Goal: Task Accomplishment & Management: Complete application form

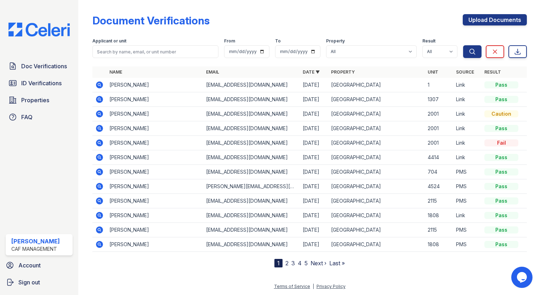
drag, startPoint x: 495, startPoint y: 19, endPoint x: 255, endPoint y: 23, distance: 239.8
click at [495, 19] on link "Upload Documents" at bounding box center [495, 19] width 64 height 11
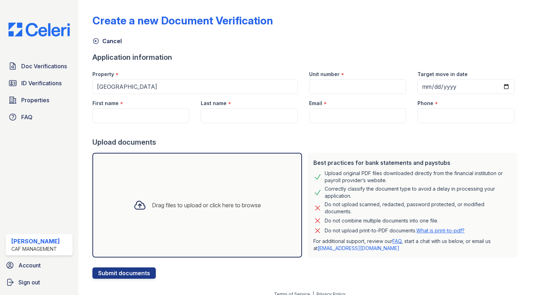
click at [119, 124] on div at bounding box center [306, 130] width 428 height 14
click at [119, 119] on input "First name" at bounding box center [140, 115] width 97 height 15
type input "Wilman"
click at [247, 119] on input "Last name" at bounding box center [249, 115] width 97 height 15
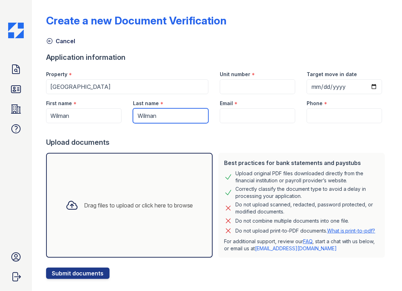
type input "Wilman"
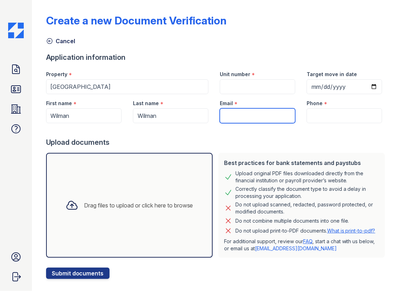
paste input "wilmanrobayo2@gmail.com"
type input "wilmanrobayo2@gmail.com"
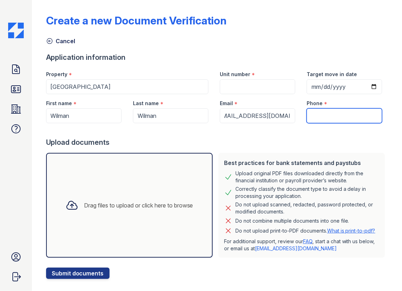
scroll to position [0, 0]
click at [315, 117] on input "Phone" at bounding box center [343, 115] width 75 height 15
type input "2817607495"
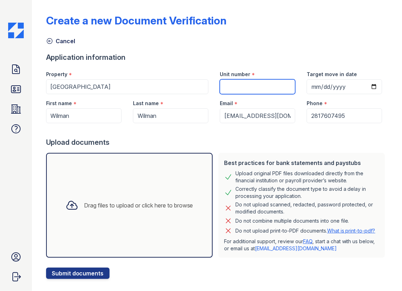
click at [243, 86] on input "Unit number" at bounding box center [257, 86] width 75 height 15
type input "1306"
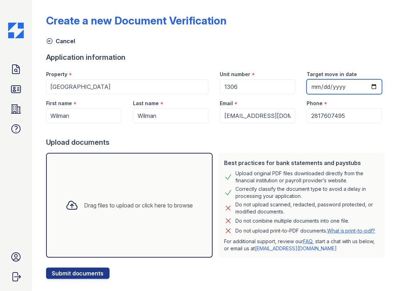
click at [331, 84] on input "Target move in date" at bounding box center [343, 86] width 75 height 15
click at [368, 85] on input "Target move in date" at bounding box center [343, 86] width 75 height 15
type input "2025-08-29"
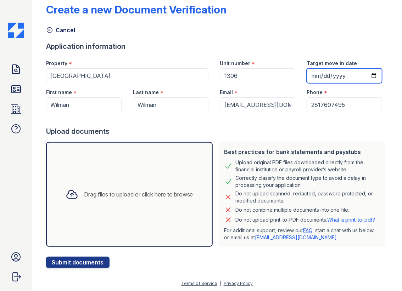
scroll to position [17, 0]
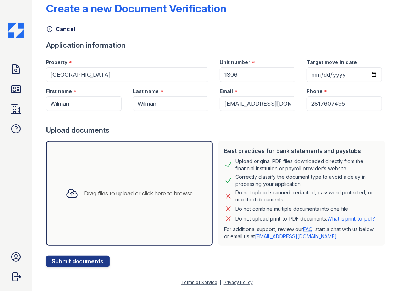
click at [112, 173] on div "Drag files to upload or click here to browse" at bounding box center [129, 193] width 166 height 105
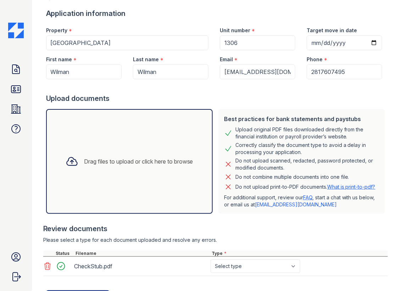
scroll to position [84, 0]
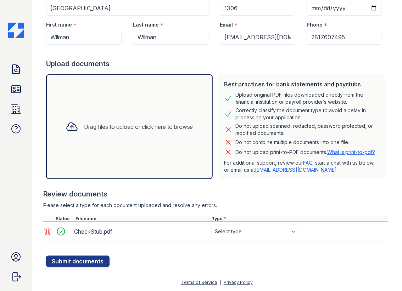
click at [85, 123] on div "Drag files to upload or click here to browse" at bounding box center [138, 127] width 109 height 8
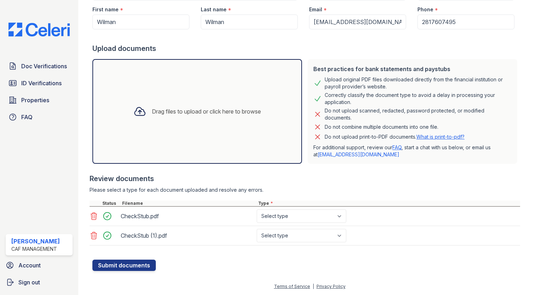
scroll to position [93, 0]
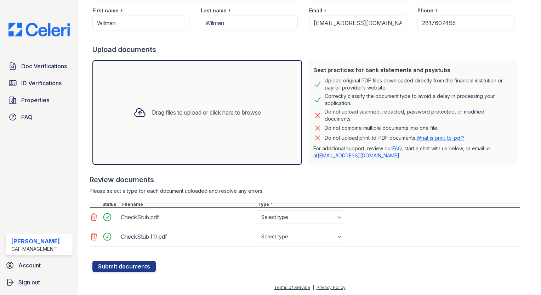
click at [144, 268] on button "Submit documents" at bounding box center [123, 266] width 63 height 11
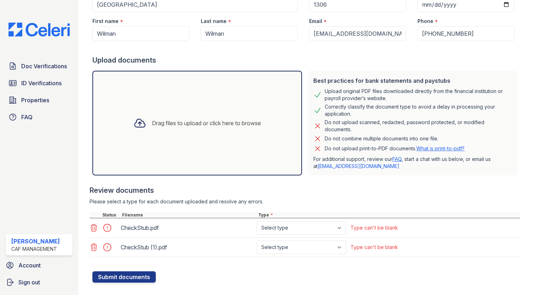
scroll to position [113, 0]
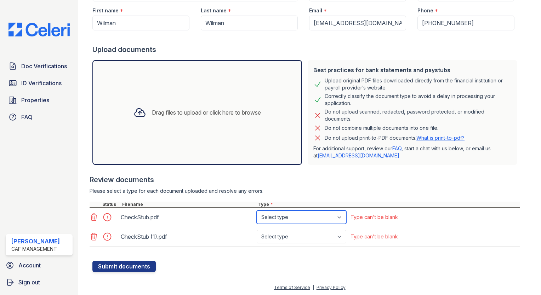
click at [311, 218] on select "Select type Paystub Bank Statement Offer Letter Tax Documents Benefit Award Let…" at bounding box center [302, 217] width 90 height 13
select select "paystub"
click at [257, 211] on select "Select type Paystub Bank Statement Offer Letter Tax Documents Benefit Award Let…" at bounding box center [302, 217] width 90 height 13
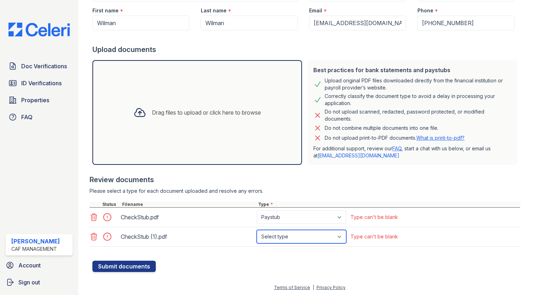
click at [301, 234] on select "Select type Paystub Bank Statement Offer Letter Tax Documents Benefit Award Let…" at bounding box center [302, 236] width 90 height 13
select select "paystub"
click at [257, 230] on select "Select type Paystub Bank Statement Offer Letter Tax Documents Benefit Award Let…" at bounding box center [302, 236] width 90 height 13
click at [122, 268] on button "Submit documents" at bounding box center [123, 266] width 63 height 11
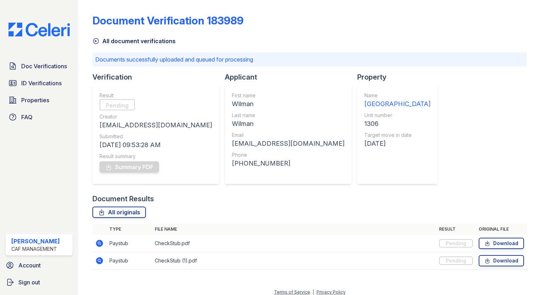
click at [40, 23] on img at bounding box center [39, 30] width 73 height 14
